Goal: Task Accomplishment & Management: Manage account settings

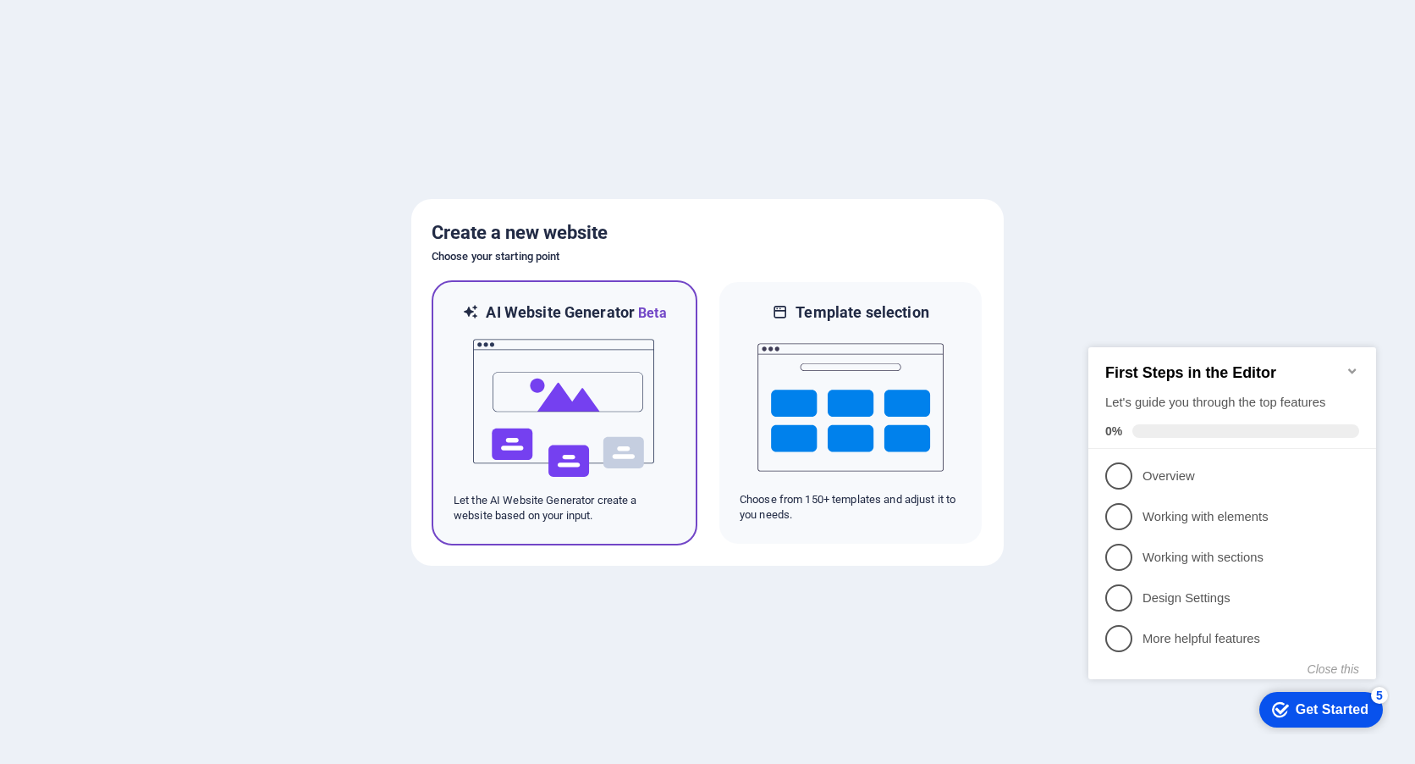
click at [544, 420] on img at bounding box center [565, 407] width 186 height 169
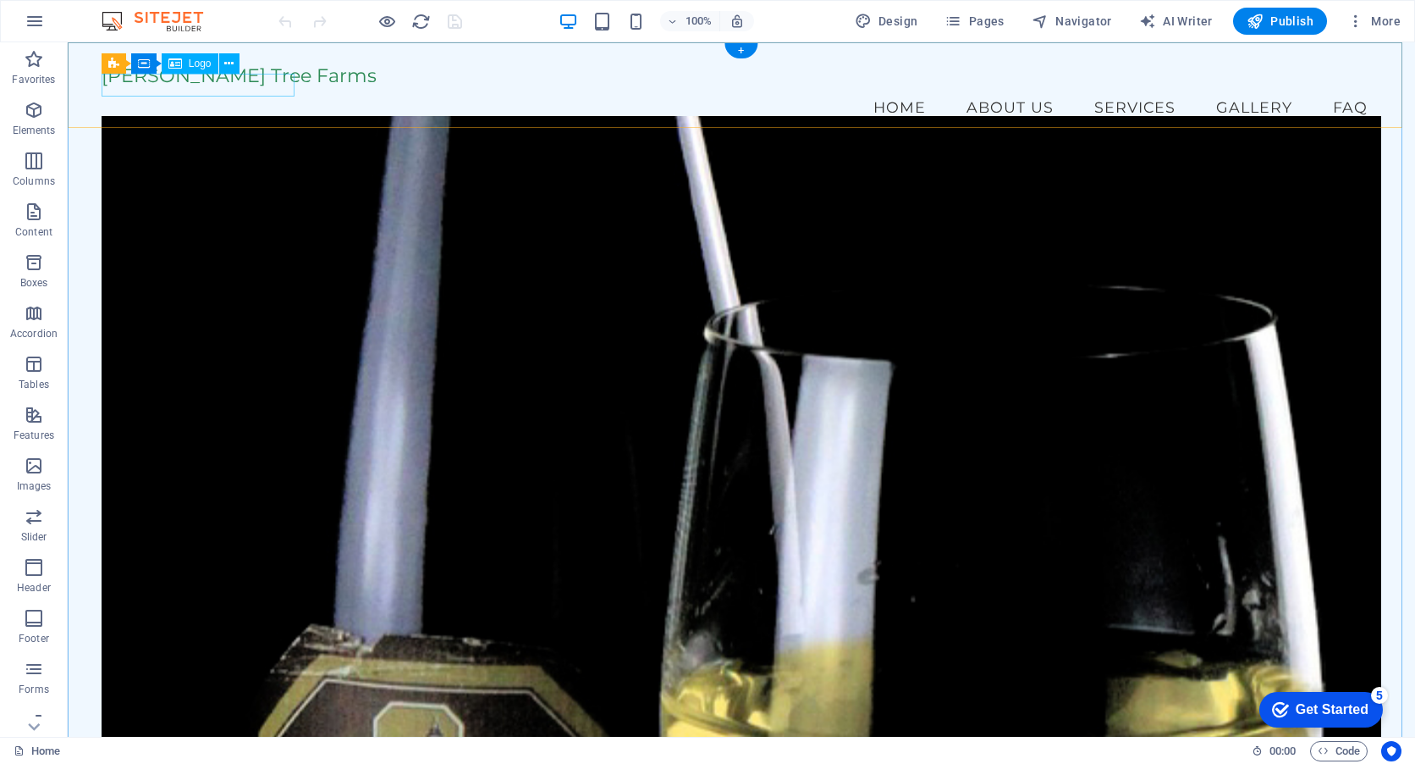
click at [186, 80] on div "Fontaine Tree Farms" at bounding box center [742, 75] width 1280 height 23
click at [191, 63] on span "Logo" at bounding box center [200, 63] width 23 height 10
click at [199, 63] on span "Logo" at bounding box center [200, 63] width 23 height 10
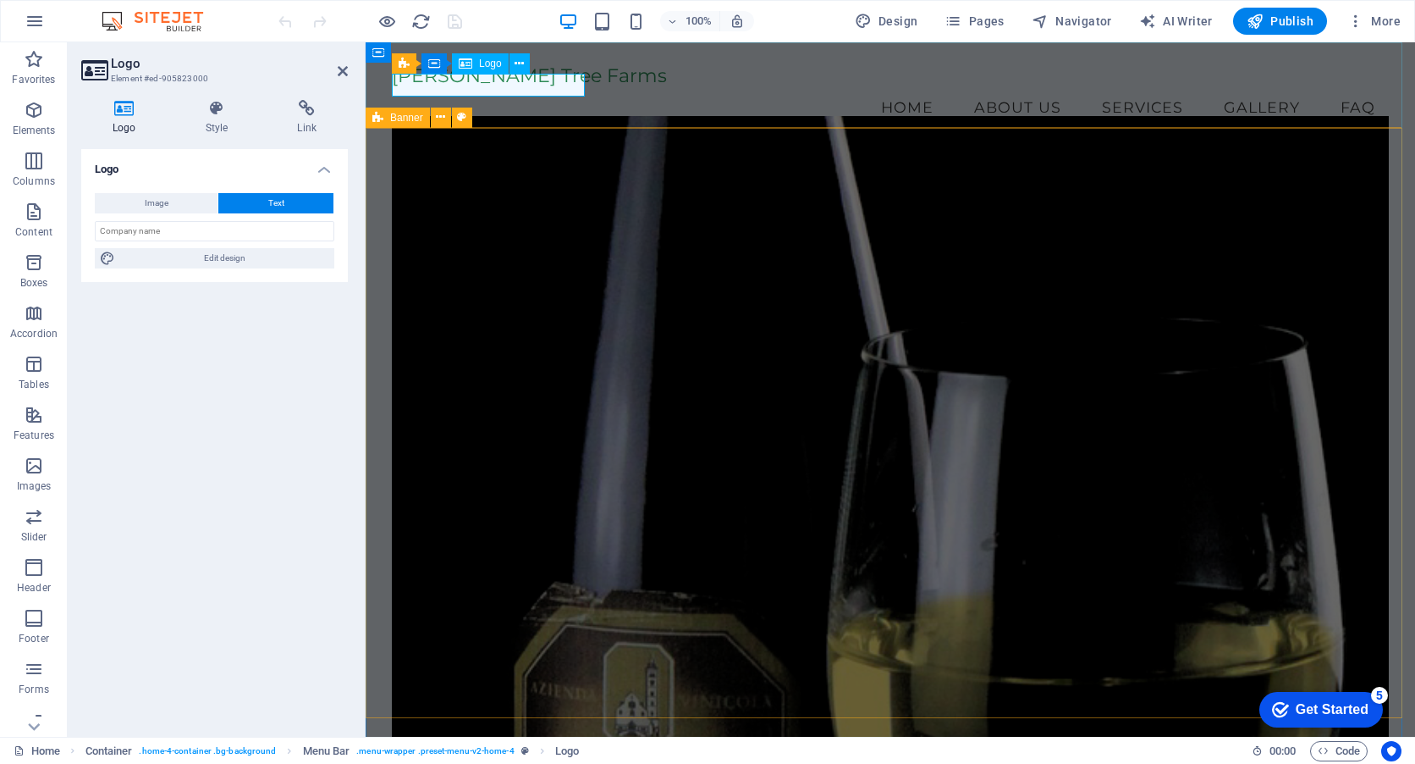
click at [499, 86] on div "Fontaine Tree Farms" at bounding box center [890, 75] width 997 height 23
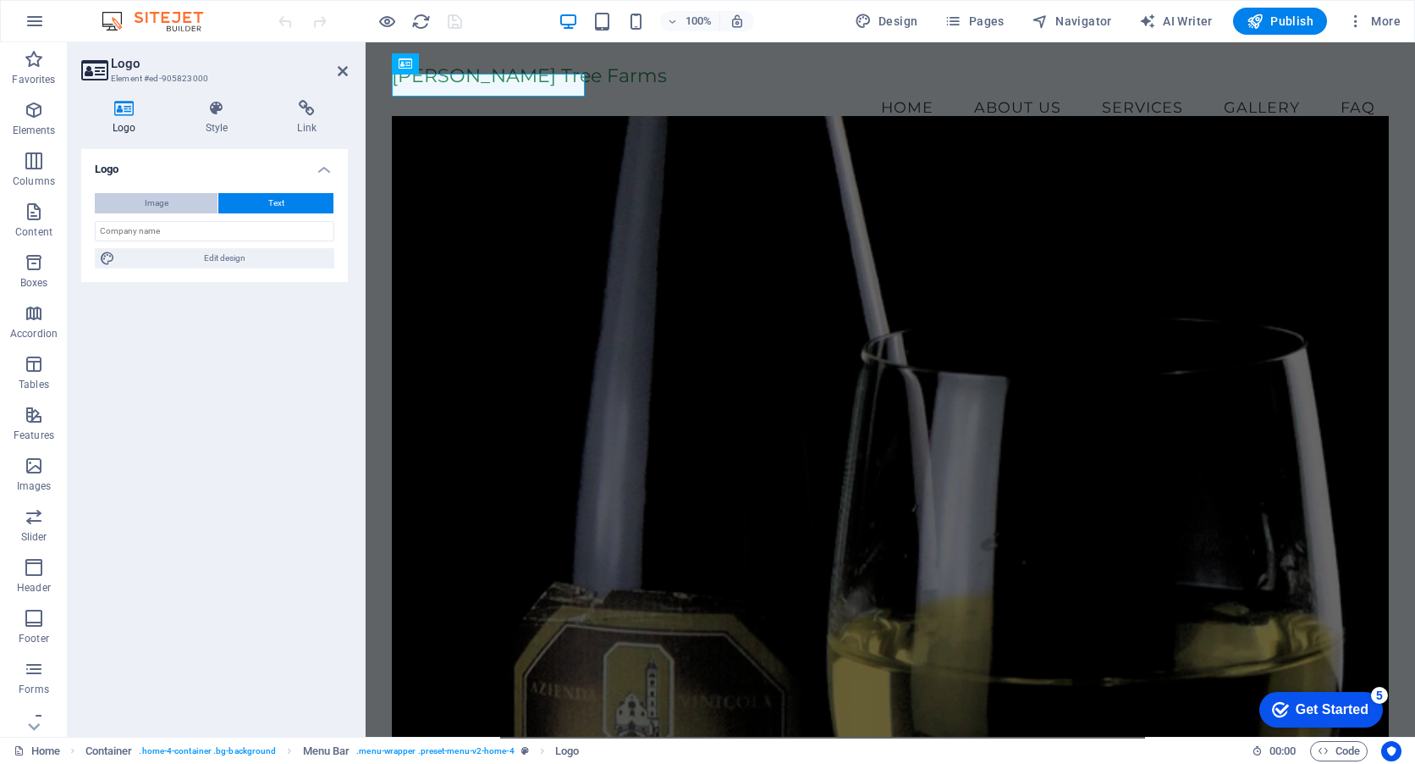
click at [164, 203] on span "Image" at bounding box center [157, 203] width 24 height 20
select select "DISABLED_OPTION_VALUE"
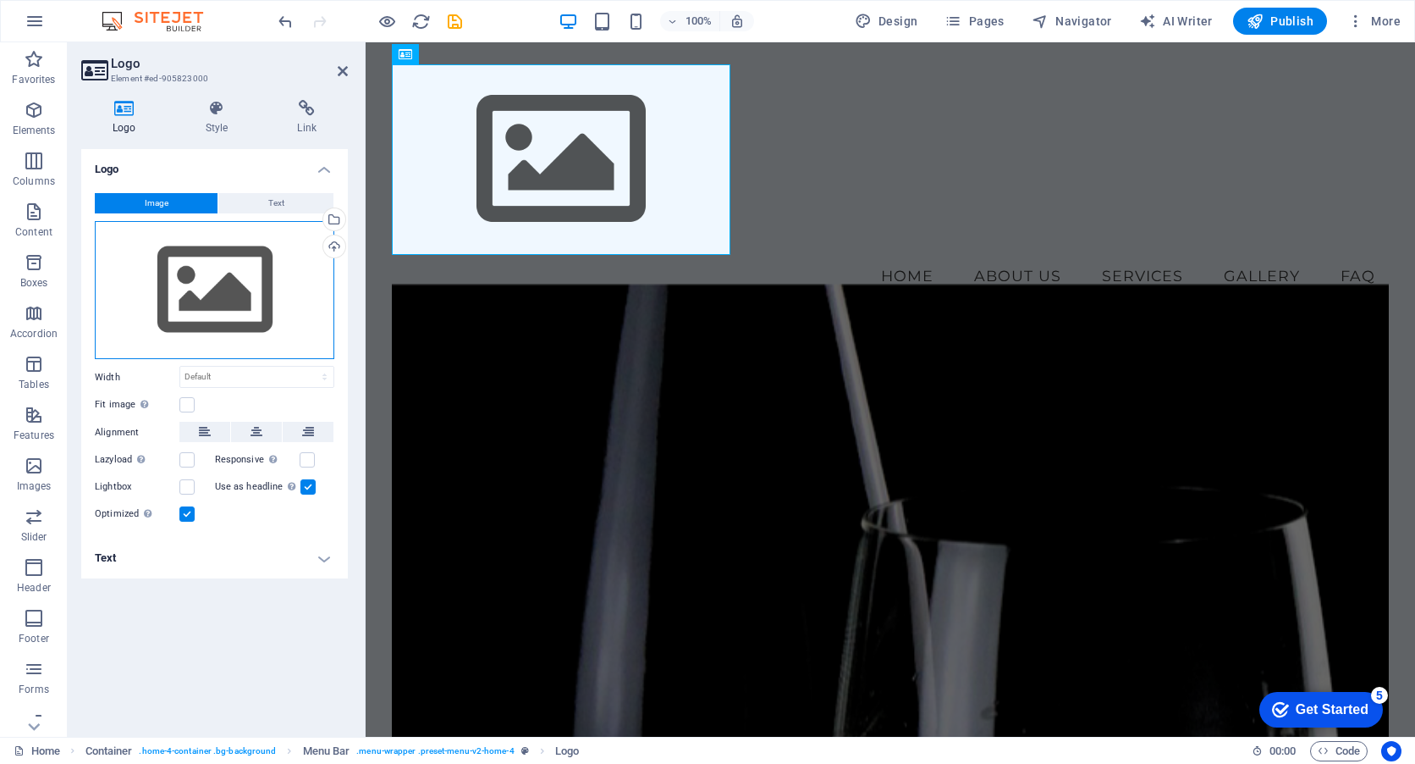
click at [238, 292] on div "Drag files here, click to choose files or select files from Files or our free s…" at bounding box center [215, 290] width 240 height 139
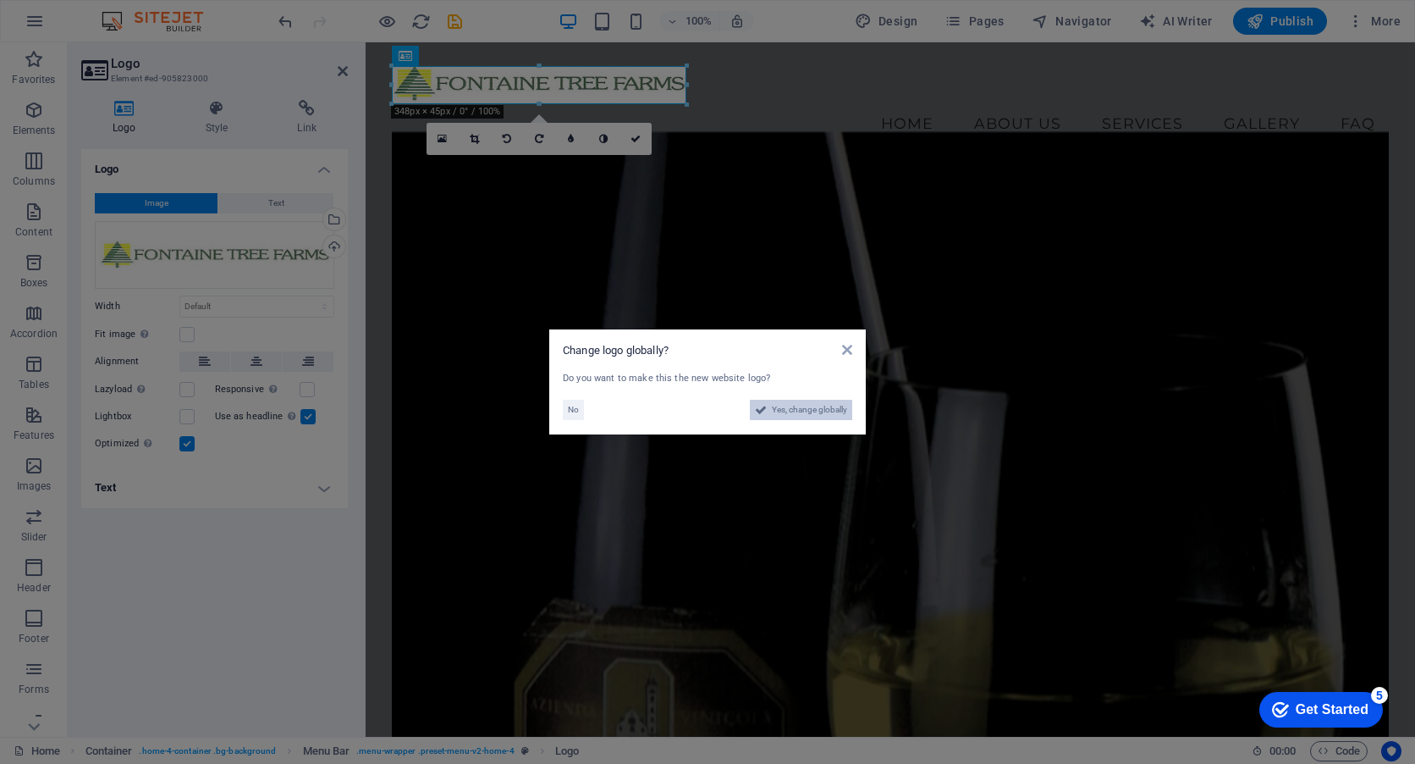
click at [819, 414] on span "Yes, change globally" at bounding box center [809, 410] width 75 height 20
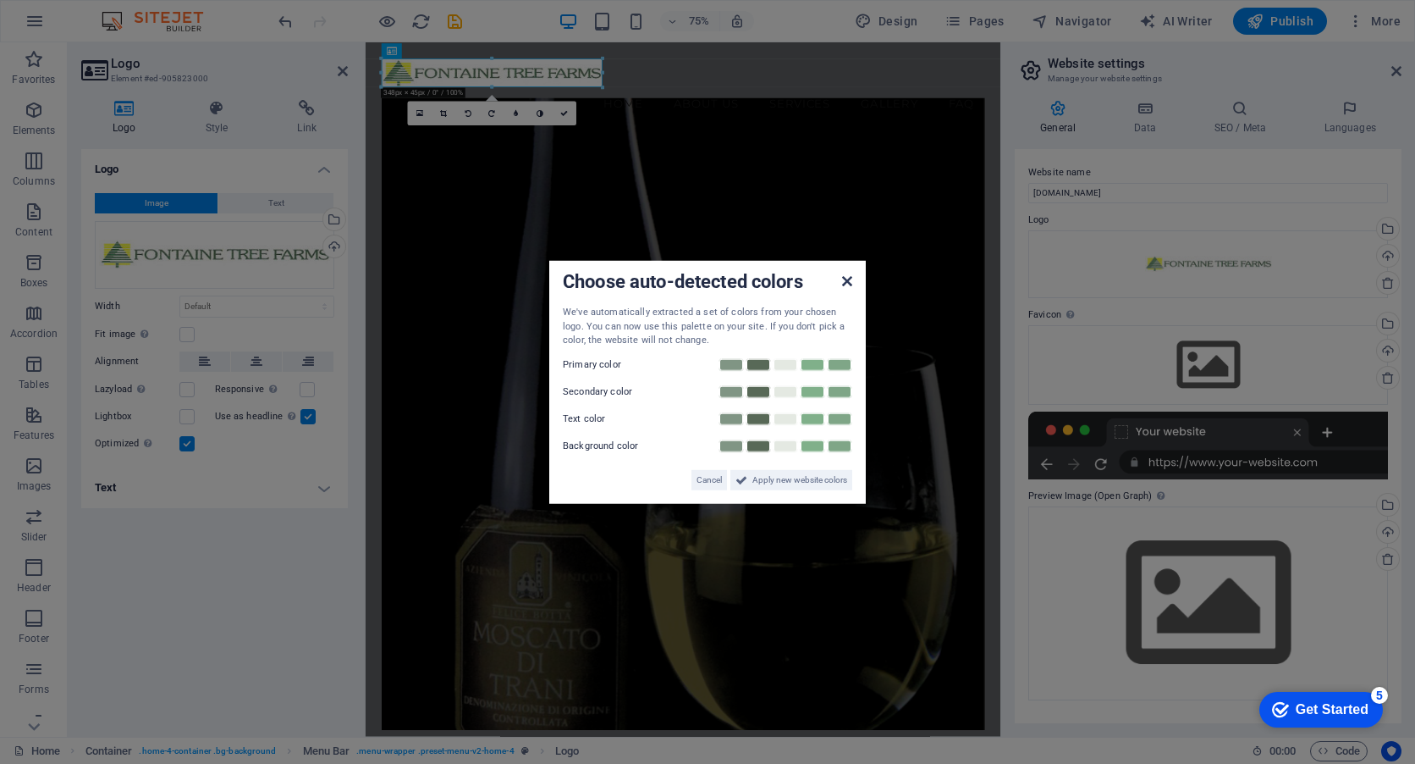
click at [845, 283] on icon at bounding box center [847, 281] width 10 height 14
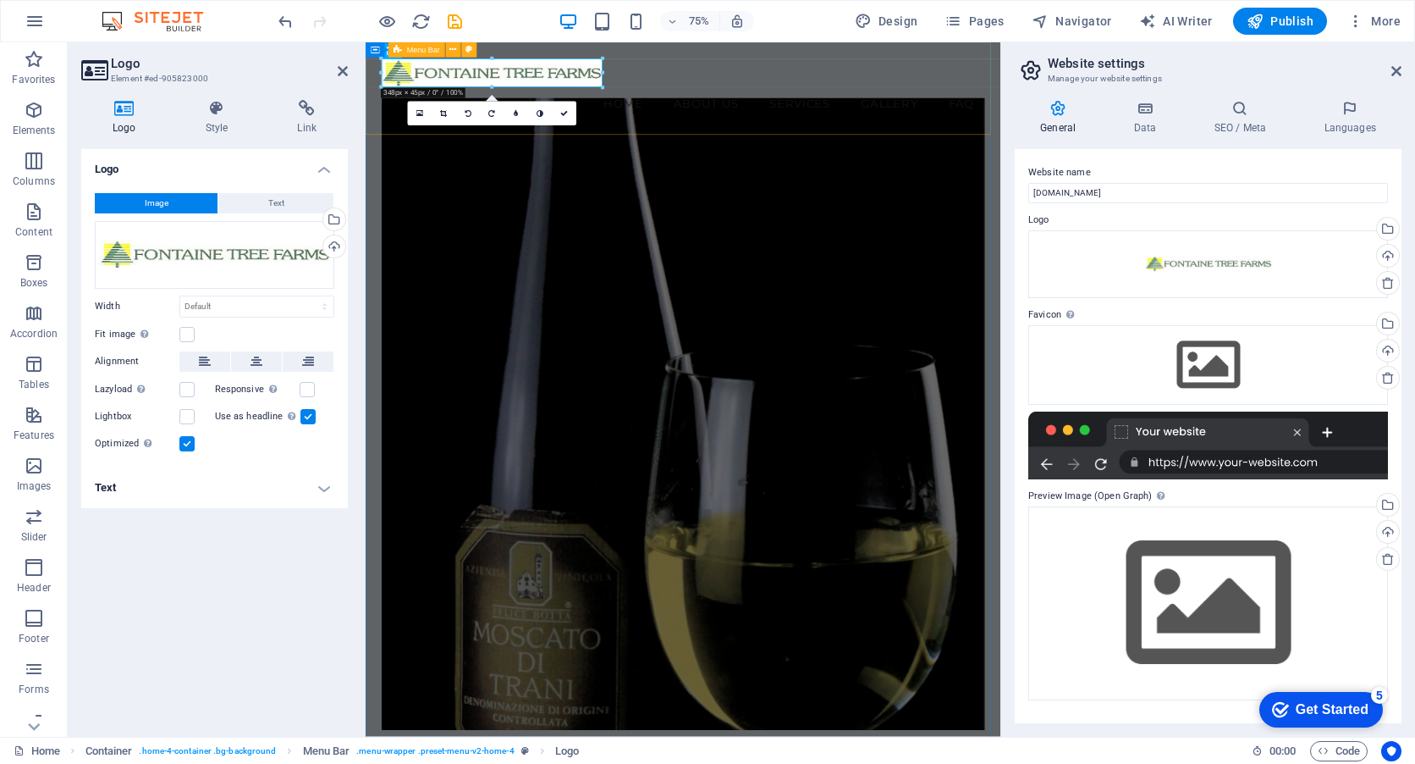
click at [775, 91] on div "Menu Home About Us Services Gallery FAQ" at bounding box center [789, 104] width 847 height 124
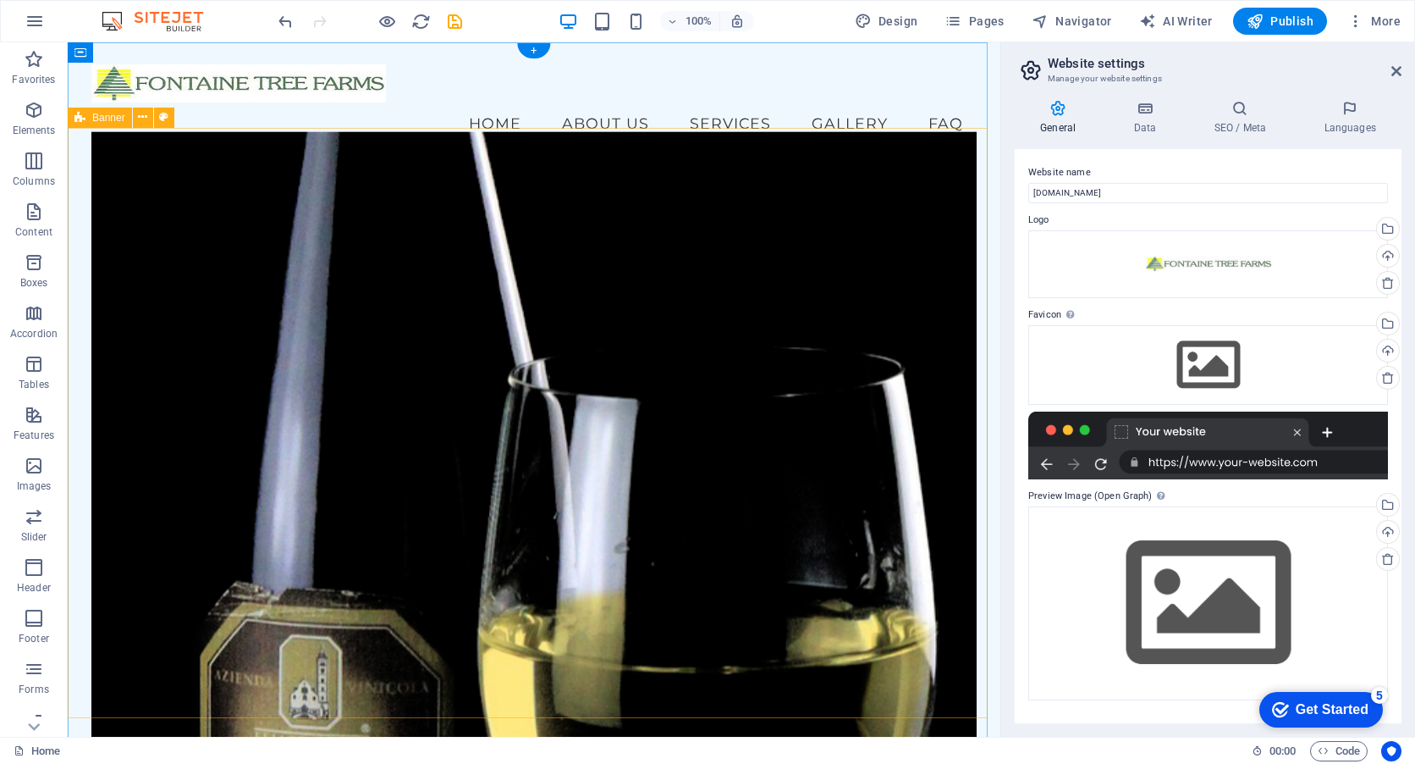
click at [157, 192] on figure at bounding box center [534, 447] width 886 height 632
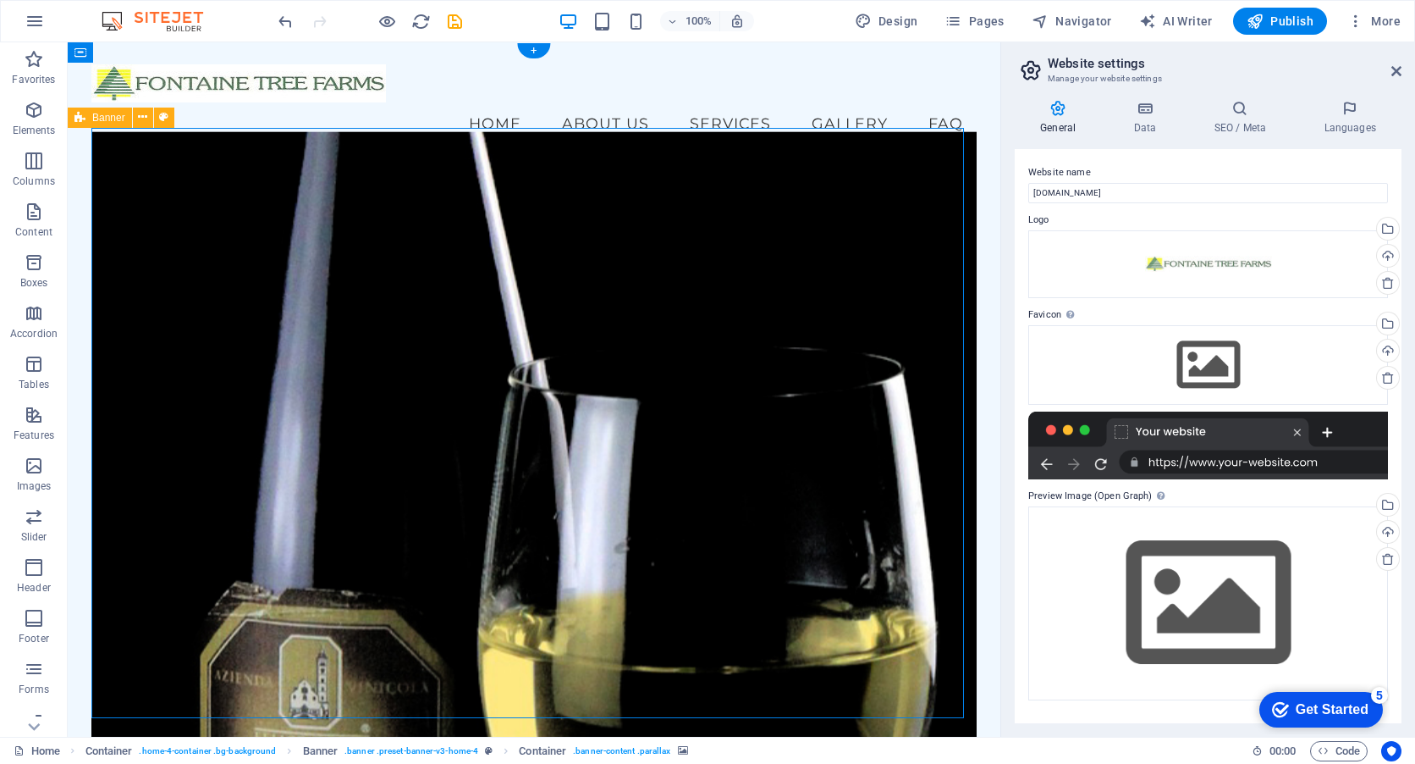
click at [157, 192] on figure at bounding box center [534, 447] width 886 height 632
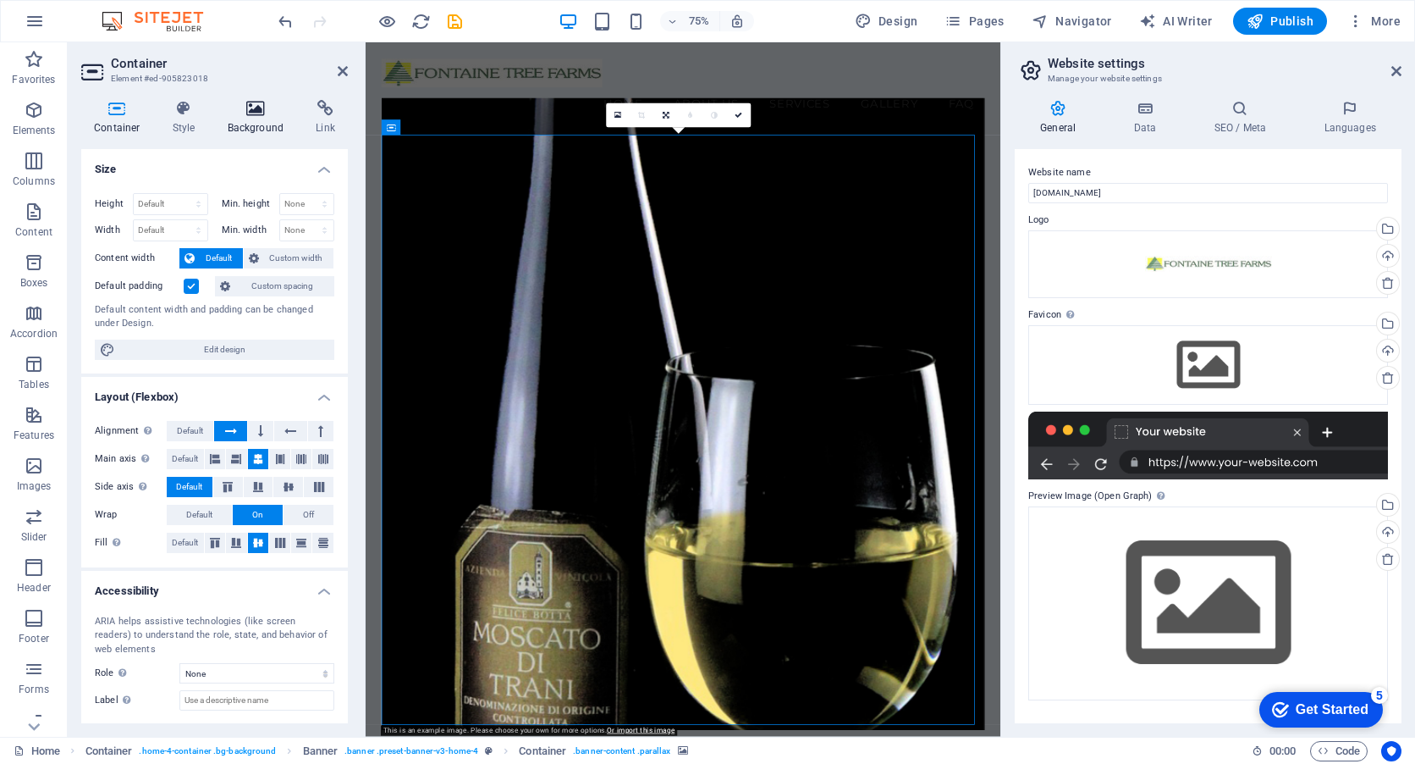
click at [262, 122] on h4 "Background" at bounding box center [259, 118] width 89 height 36
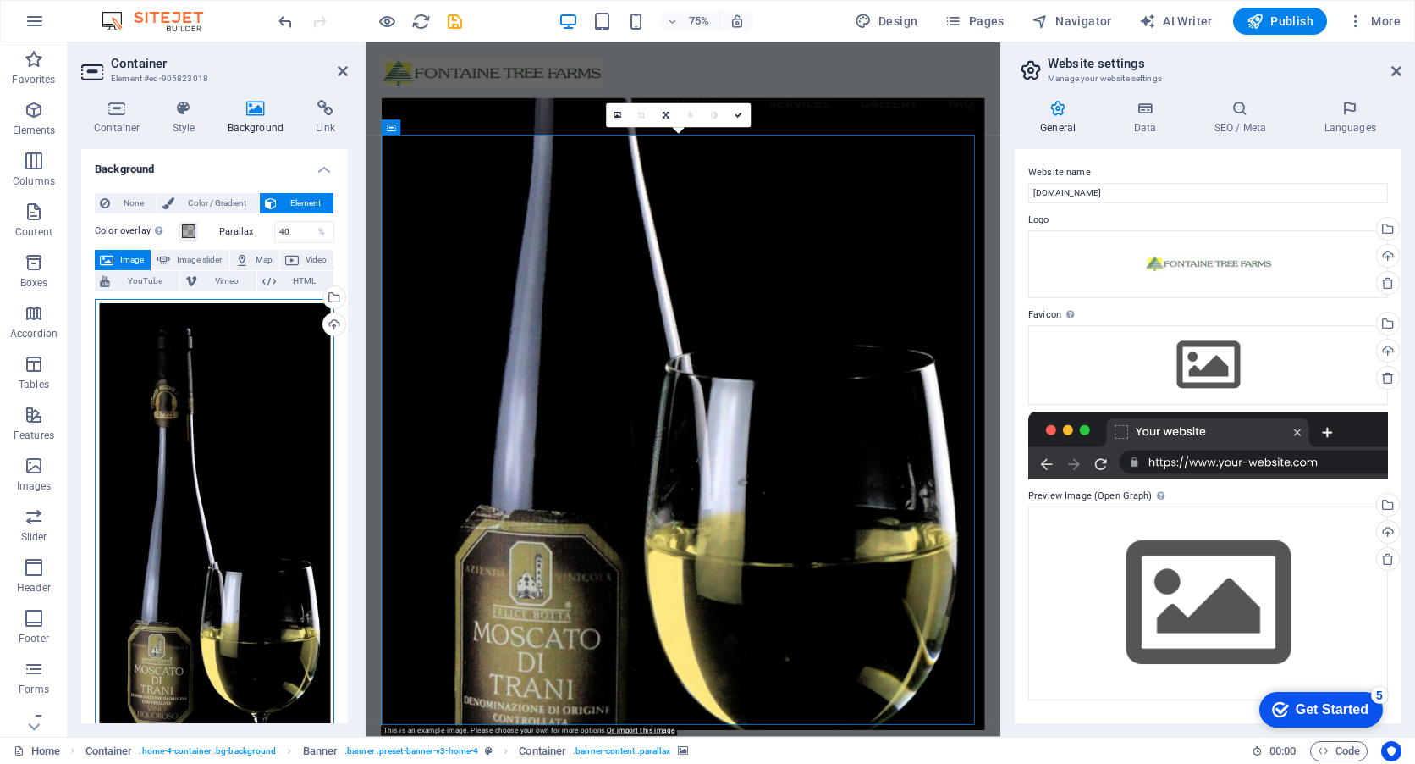
click at [218, 471] on div "Drag files here, click to choose files or select files from Files or our free s…" at bounding box center [215, 585] width 240 height 573
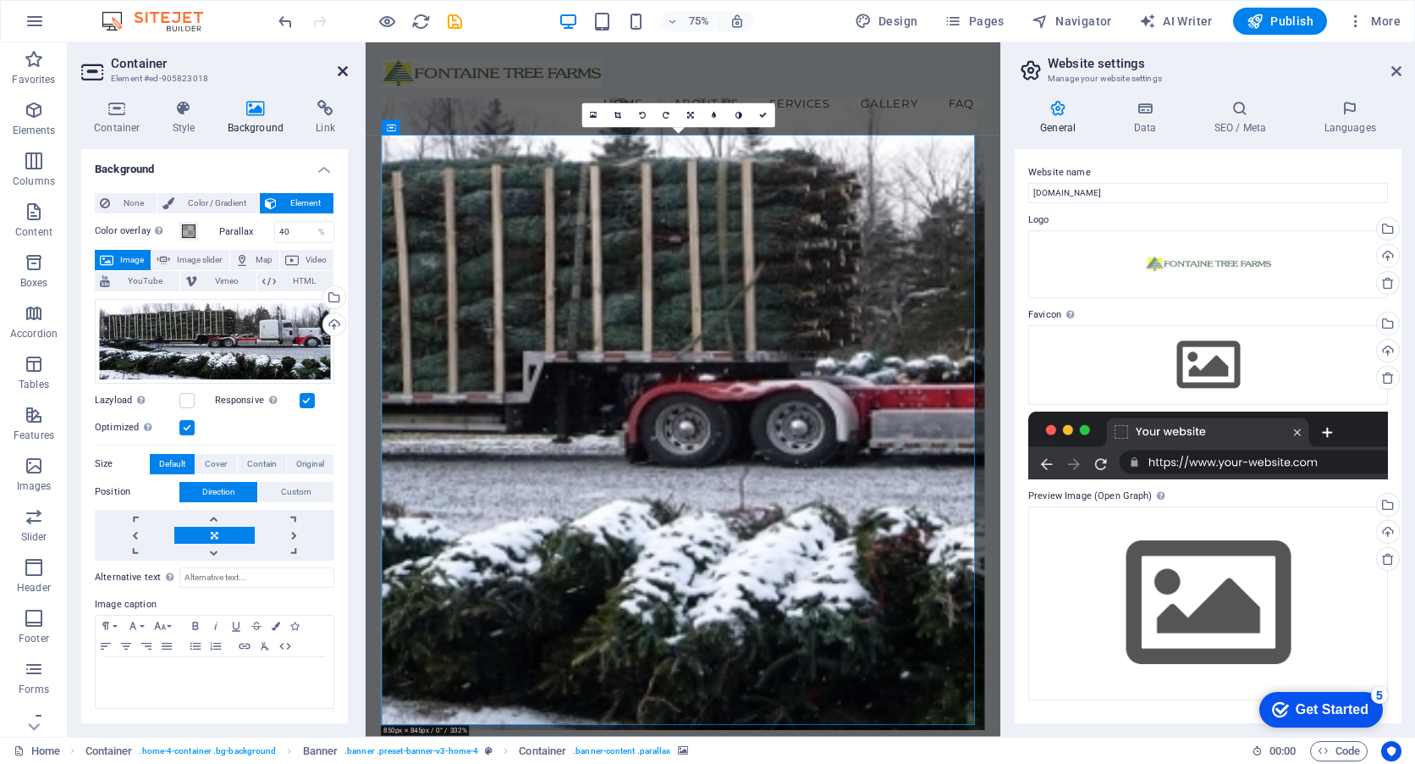
click at [344, 68] on icon at bounding box center [343, 71] width 10 height 14
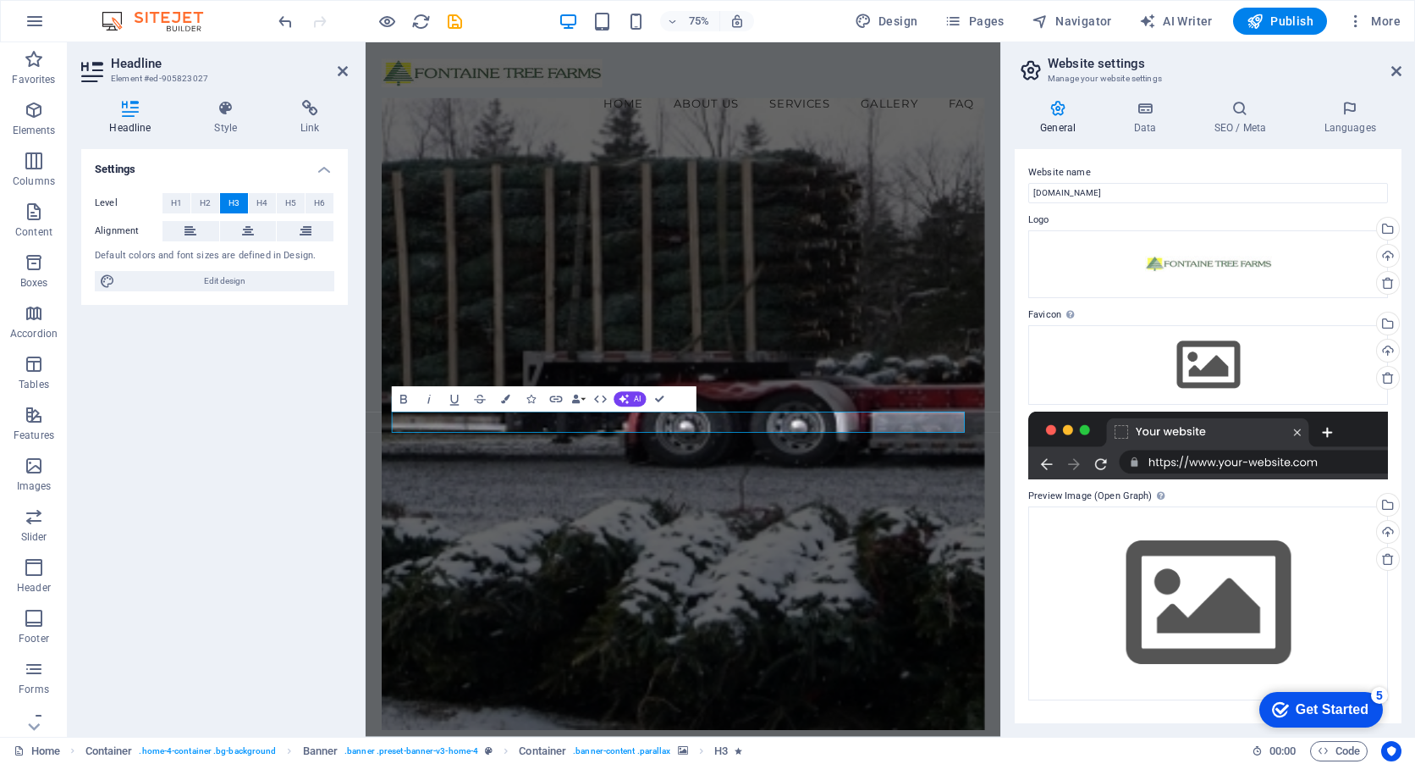
click at [952, 633] on figure at bounding box center [789, 537] width 804 height 842
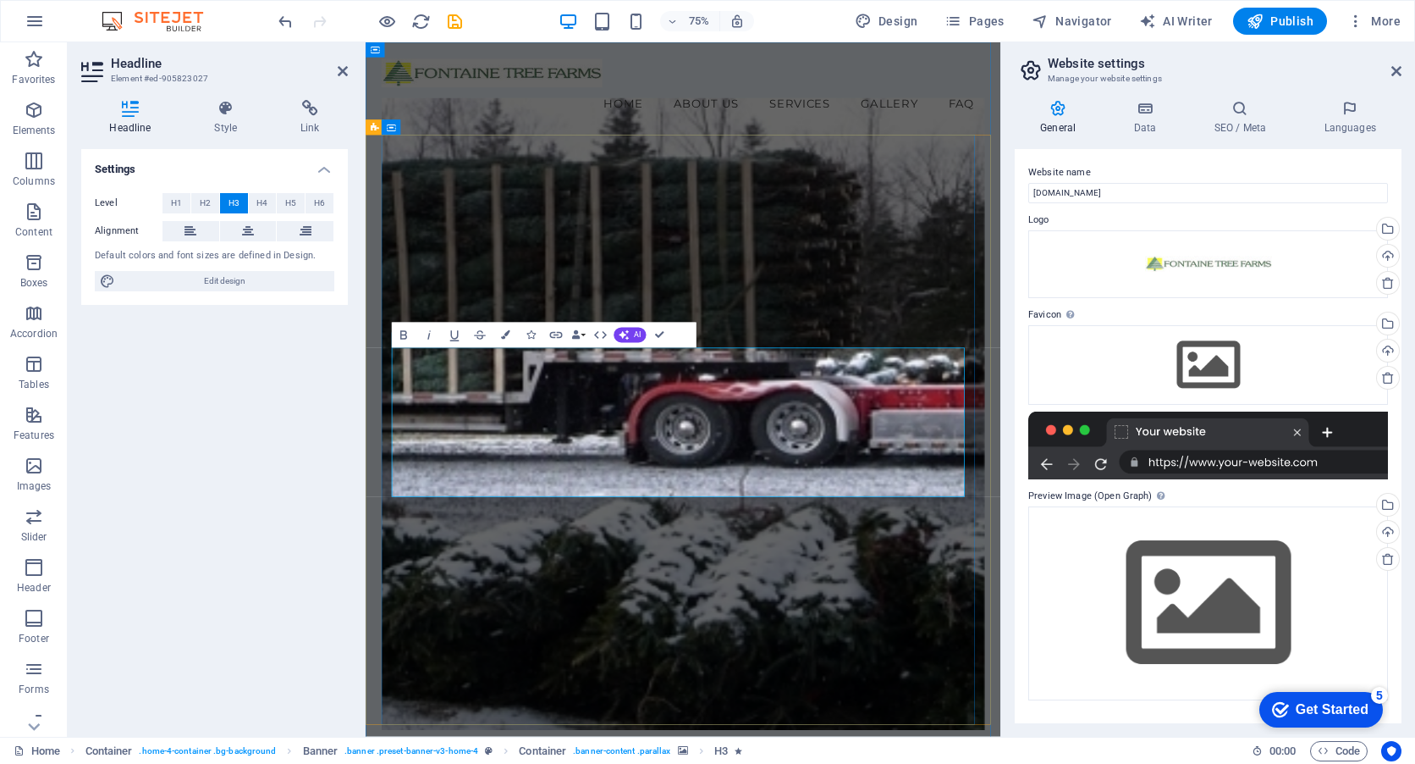
drag, startPoint x: 462, startPoint y: 457, endPoint x: 953, endPoint y: 480, distance: 491.5
click at [976, 710] on figure at bounding box center [789, 537] width 804 height 842
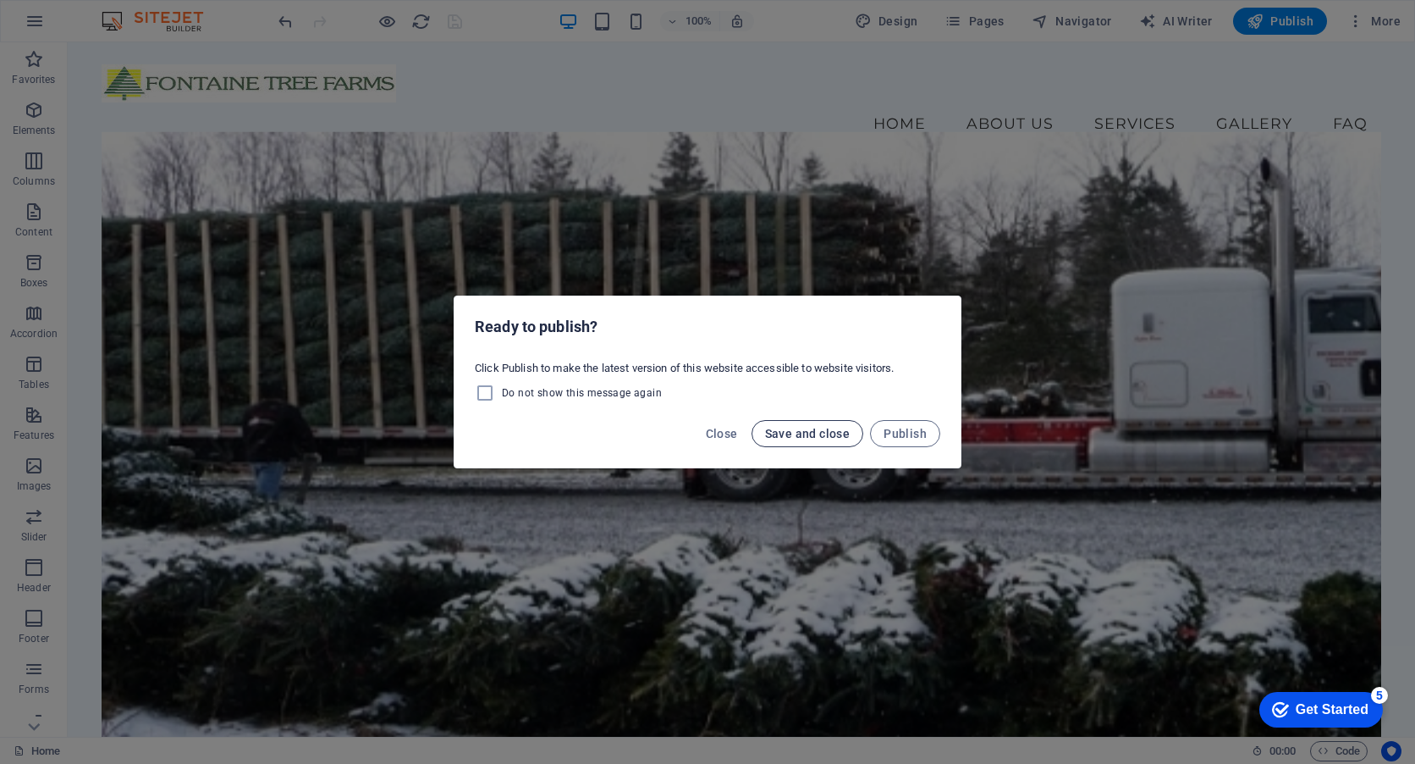
click at [776, 440] on button "Save and close" at bounding box center [808, 433] width 113 height 27
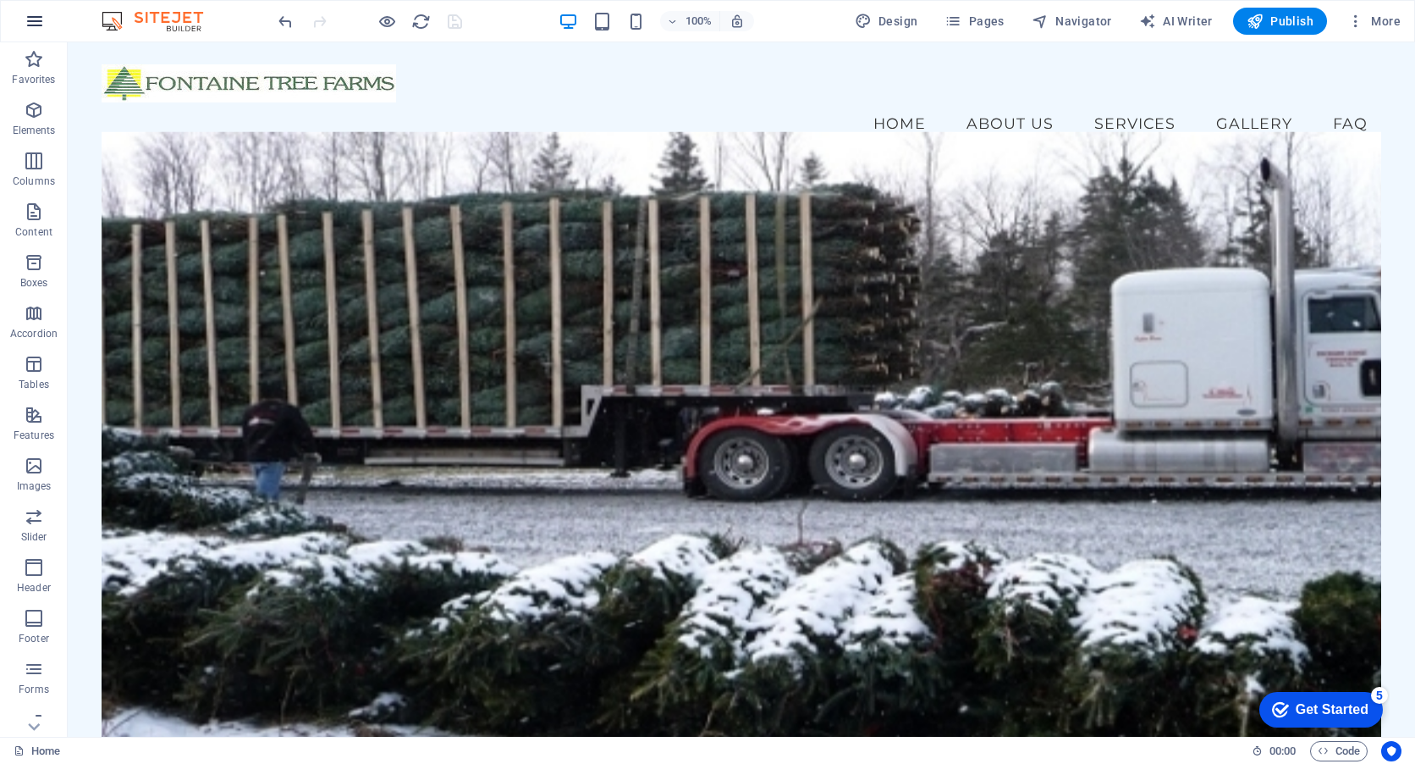
click at [39, 26] on icon "button" at bounding box center [35, 21] width 20 height 20
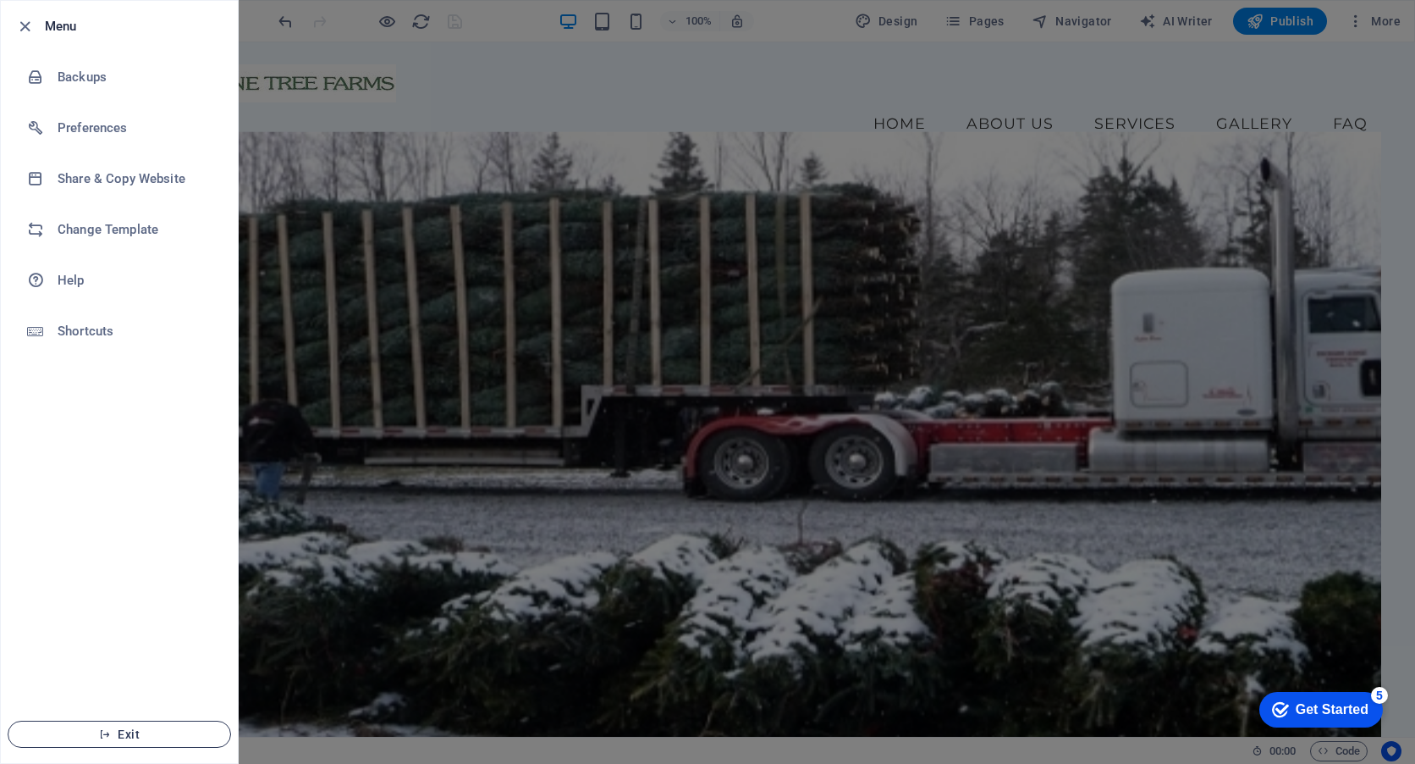
click at [110, 737] on icon "button" at bounding box center [105, 734] width 12 height 12
